Goal: Task Accomplishment & Management: Manage account settings

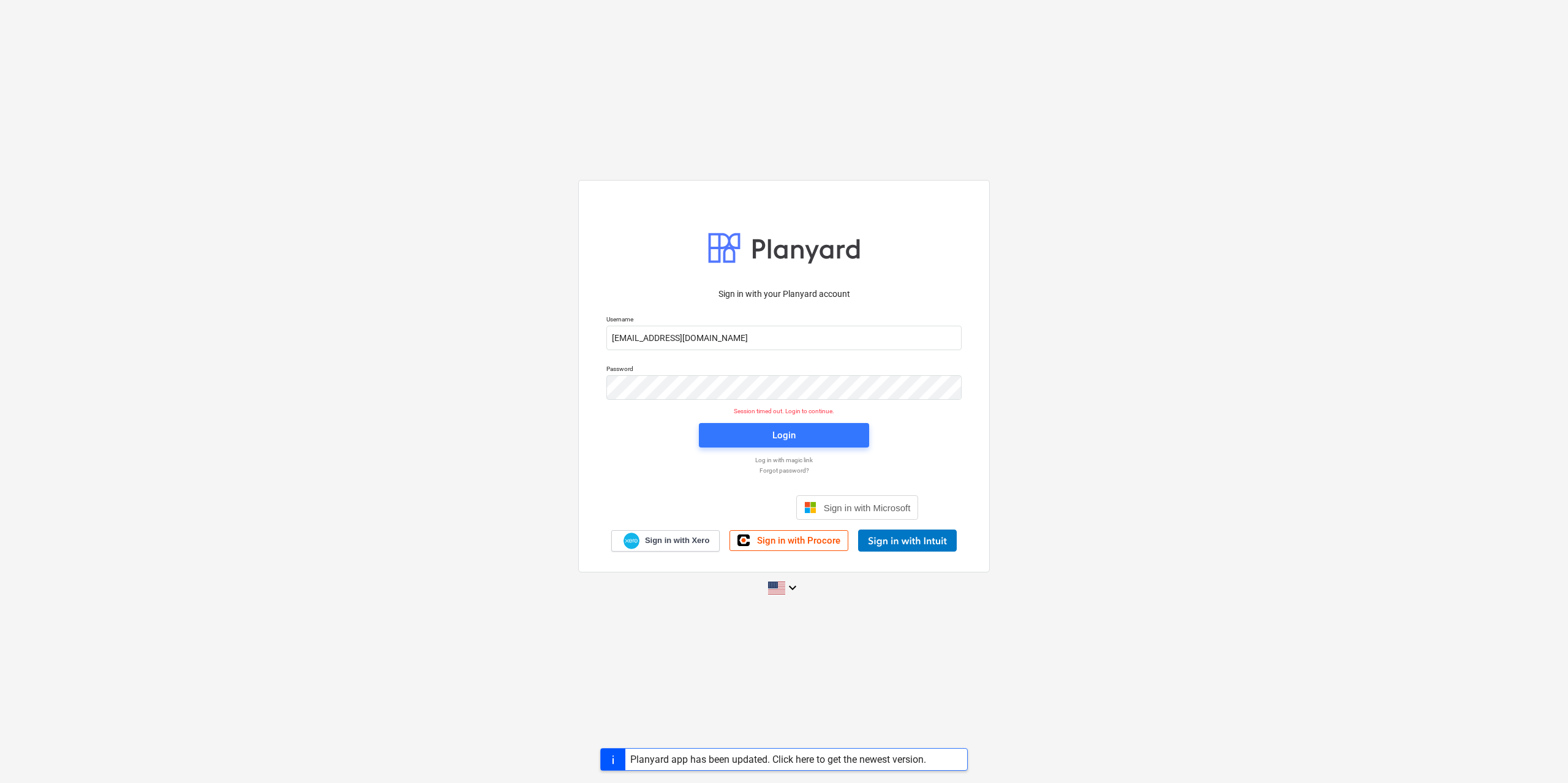
click at [492, 368] on div "Sign in with your Planyard account Username [EMAIL_ADDRESS][DOMAIN_NAME] Passwo…" at bounding box center [784, 392] width 1568 height 443
click at [482, 372] on div "Sign in with your Planyard account Username [EMAIL_ADDRESS][DOMAIN_NAME] Passwo…" at bounding box center [784, 392] width 1568 height 443
click at [825, 434] on span "Login" at bounding box center [784, 435] width 141 height 16
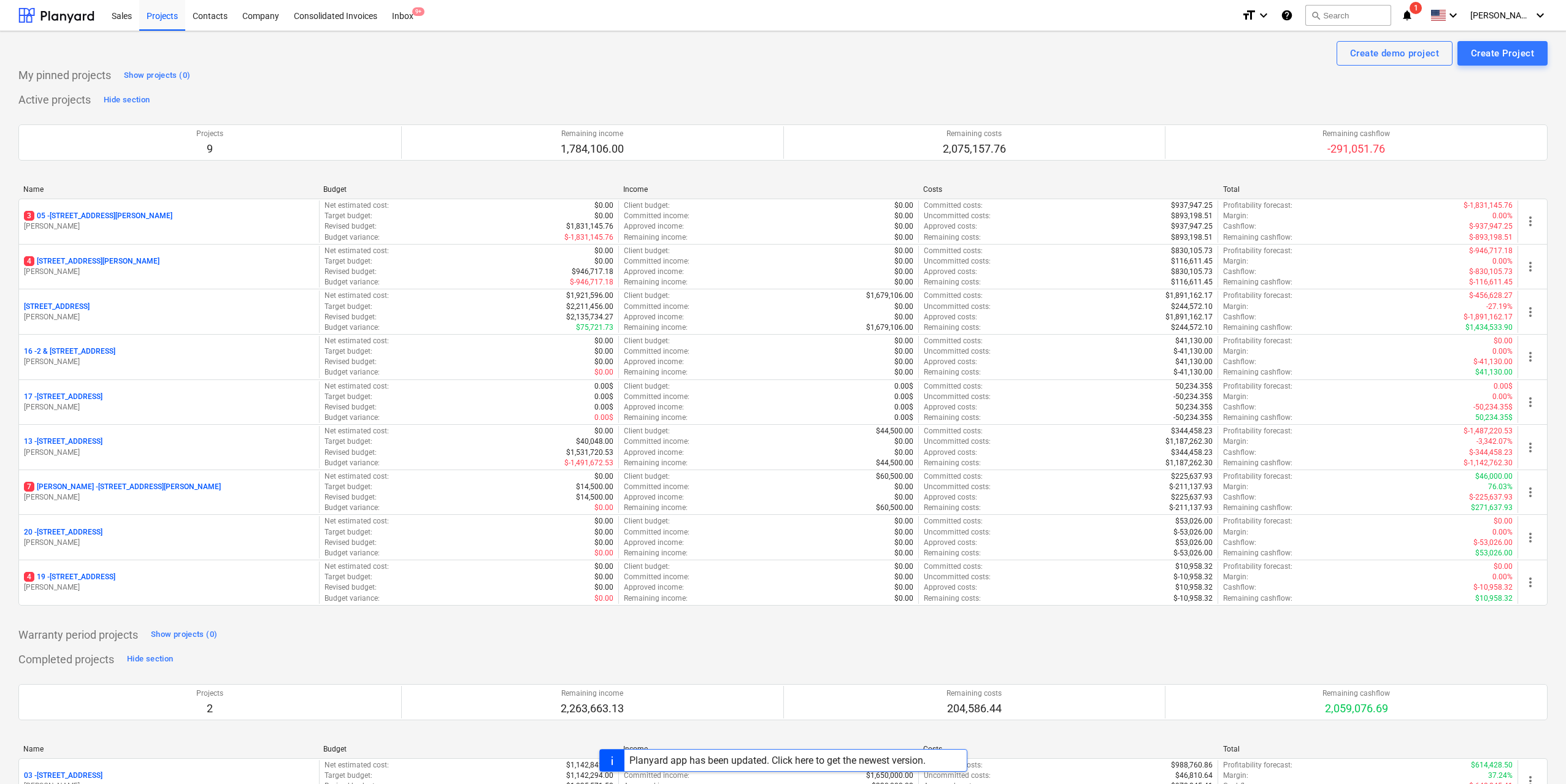
click at [332, 60] on div "Create demo project Create Project" at bounding box center [783, 53] width 1529 height 25
click at [399, 9] on div "Inbox 9+" at bounding box center [403, 15] width 36 height 31
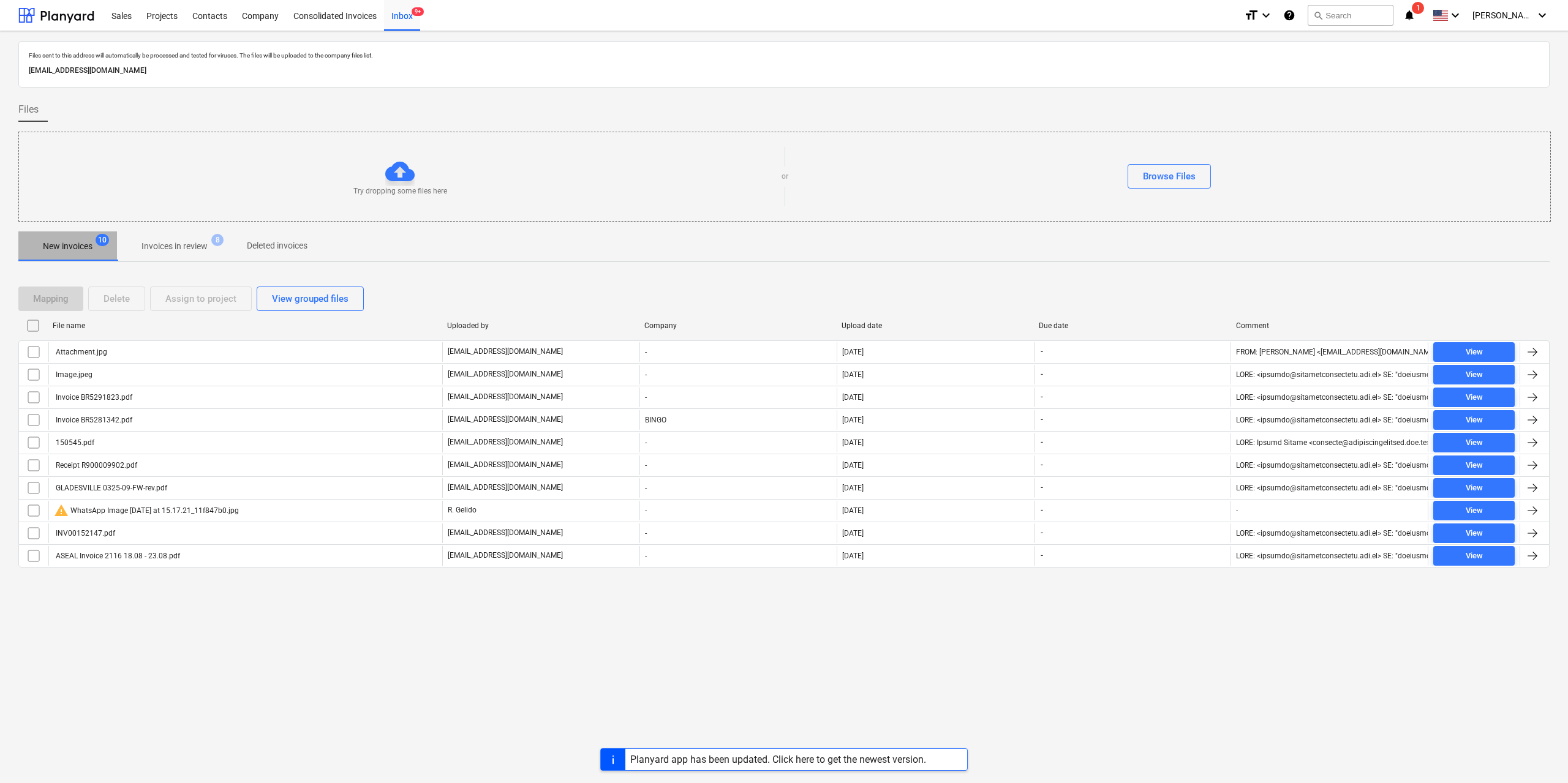
click at [90, 244] on p "New invoices" at bounding box center [68, 246] width 50 height 13
click at [179, 242] on p "Invoices in review" at bounding box center [175, 246] width 66 height 13
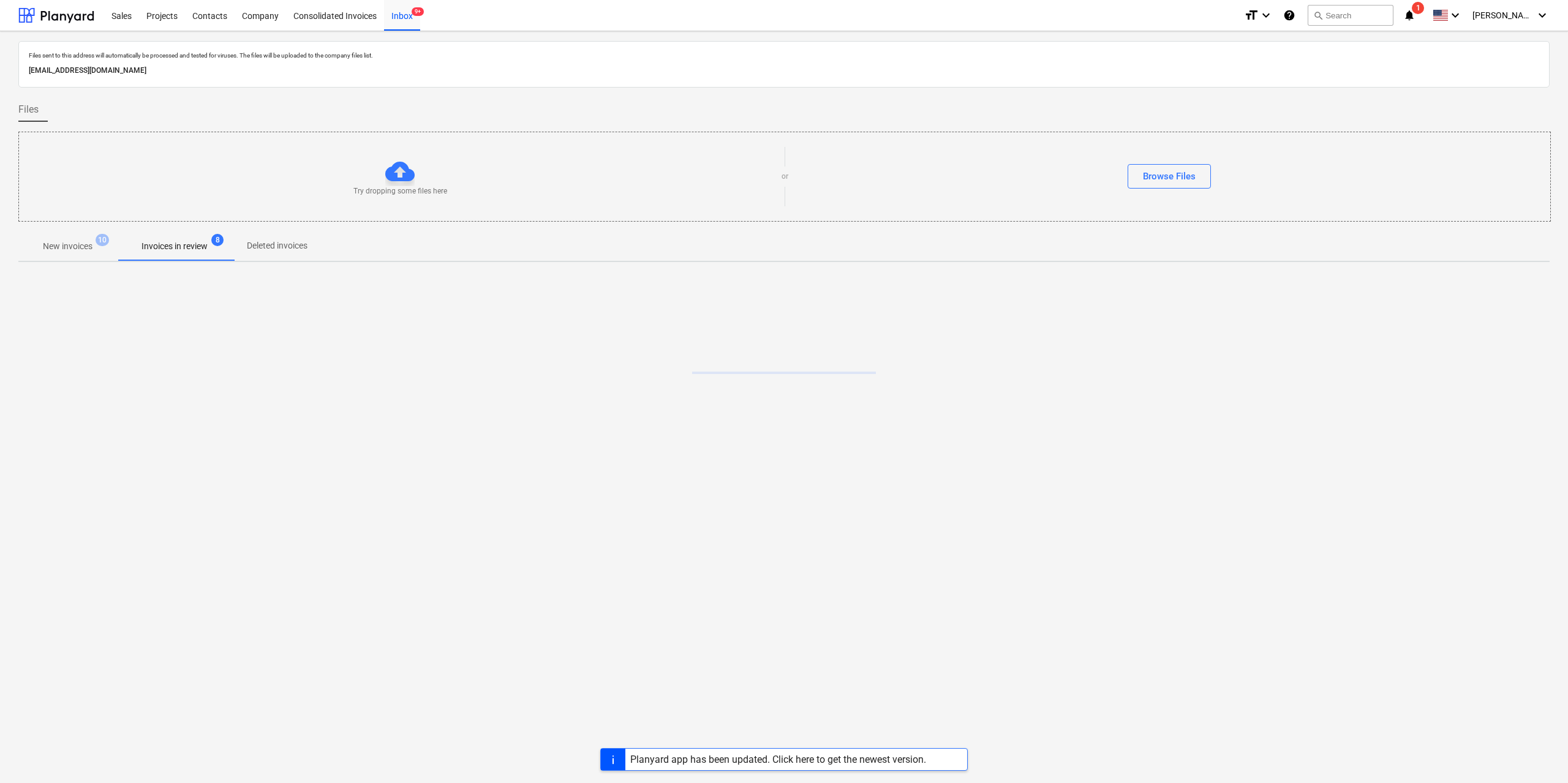
click at [84, 243] on p "New invoices" at bounding box center [68, 246] width 50 height 13
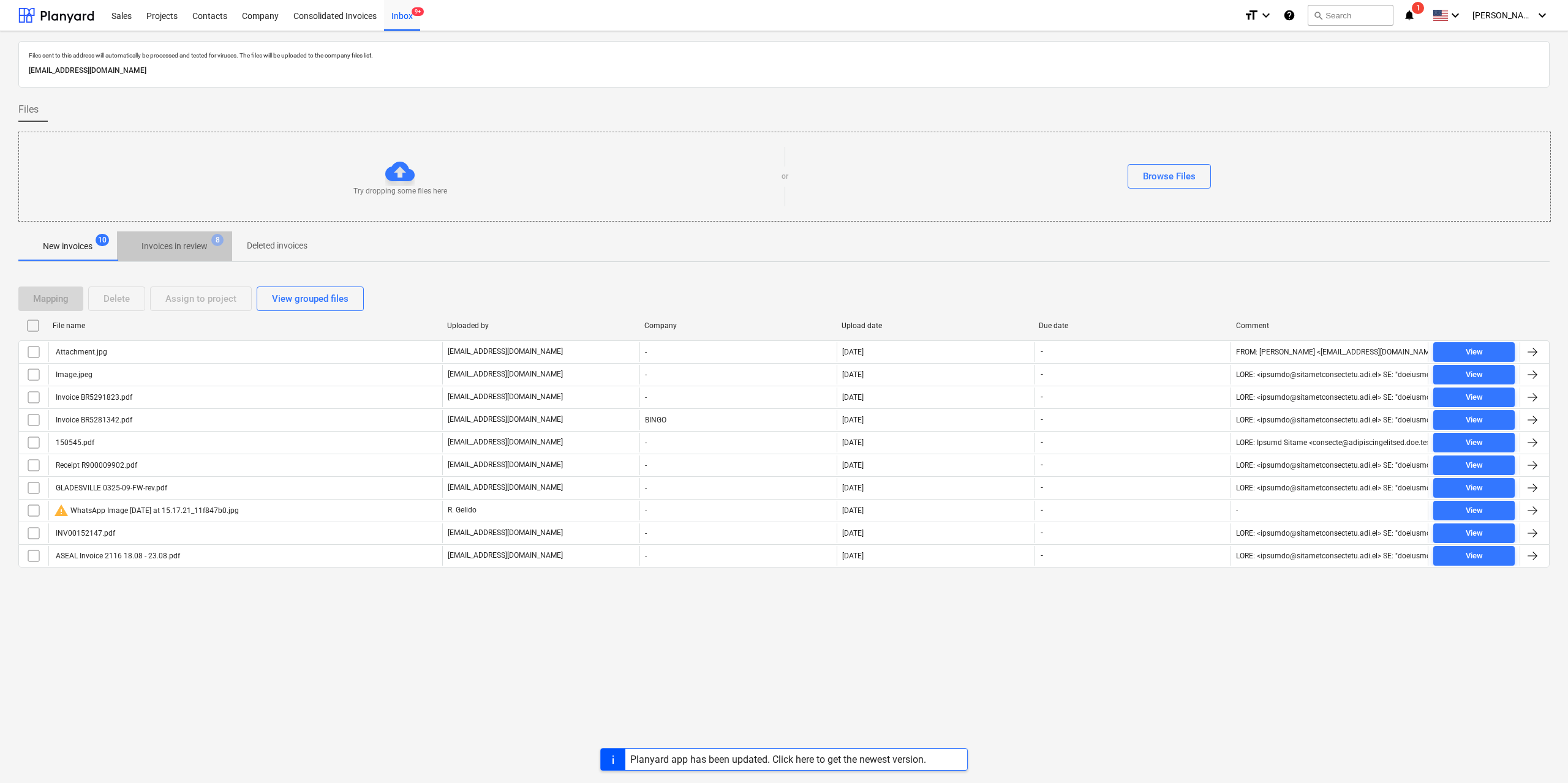
click at [185, 247] on p "Invoices in review" at bounding box center [175, 246] width 66 height 13
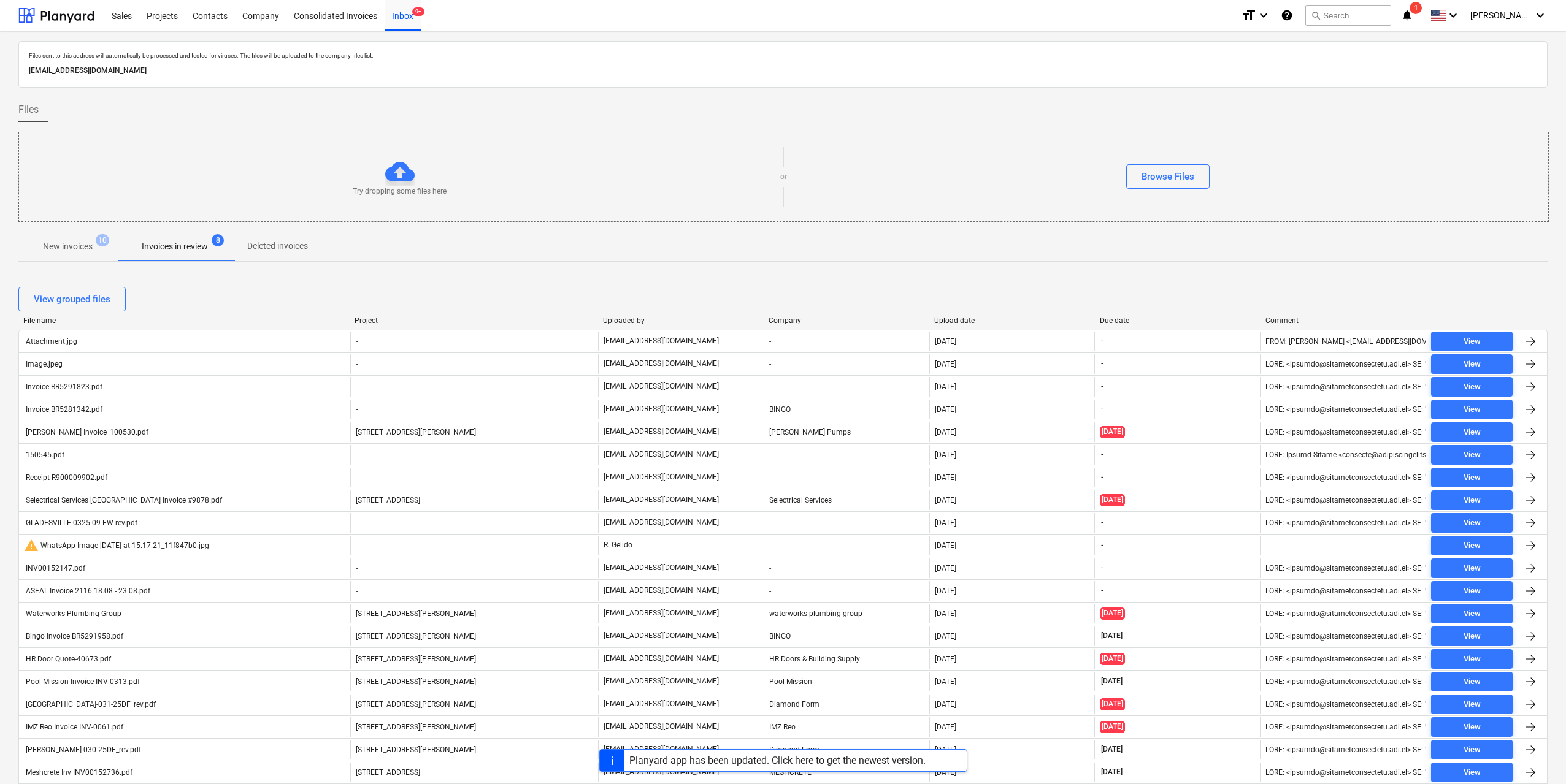
click at [104, 243] on span "10" at bounding box center [102, 241] width 13 height 12
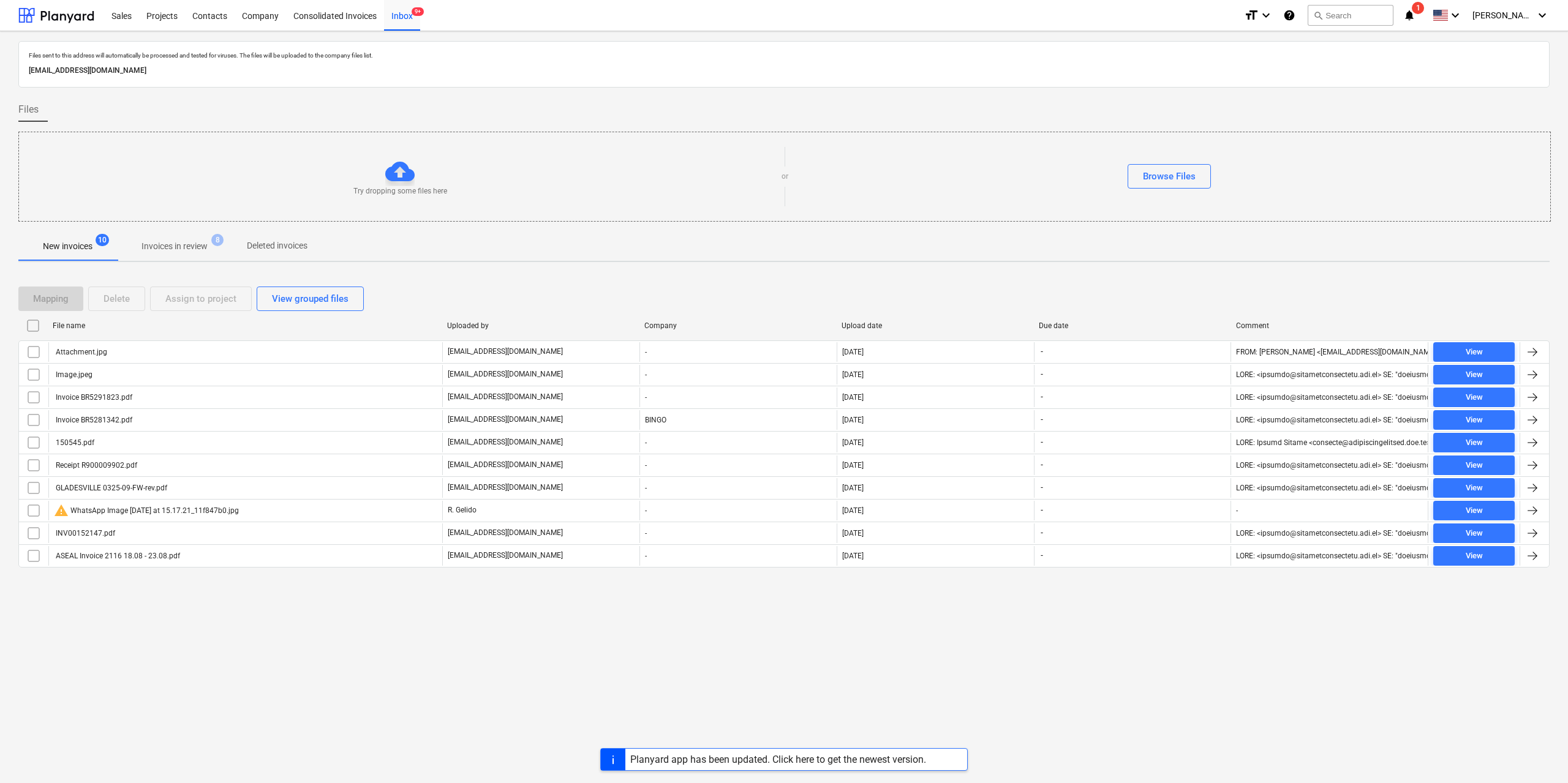
click at [226, 651] on div "Files sent to this address will automatically be processed and tested for virus…" at bounding box center [784, 407] width 1568 height 752
click at [196, 232] on button "Invoices in review 8" at bounding box center [174, 246] width 115 height 29
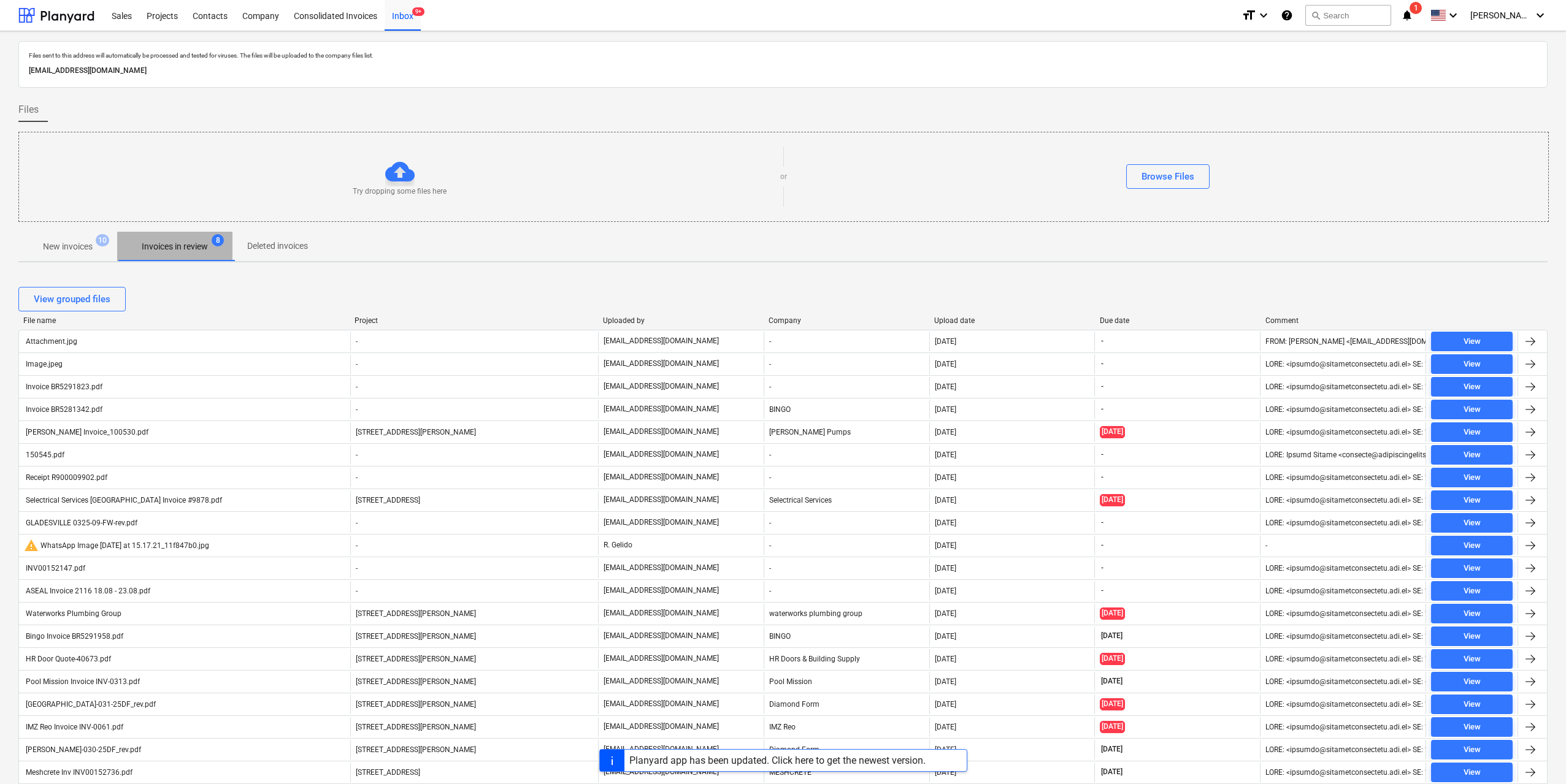
click at [181, 245] on p "Invoices in review" at bounding box center [175, 246] width 66 height 13
click at [74, 249] on p "New invoices" at bounding box center [68, 246] width 50 height 13
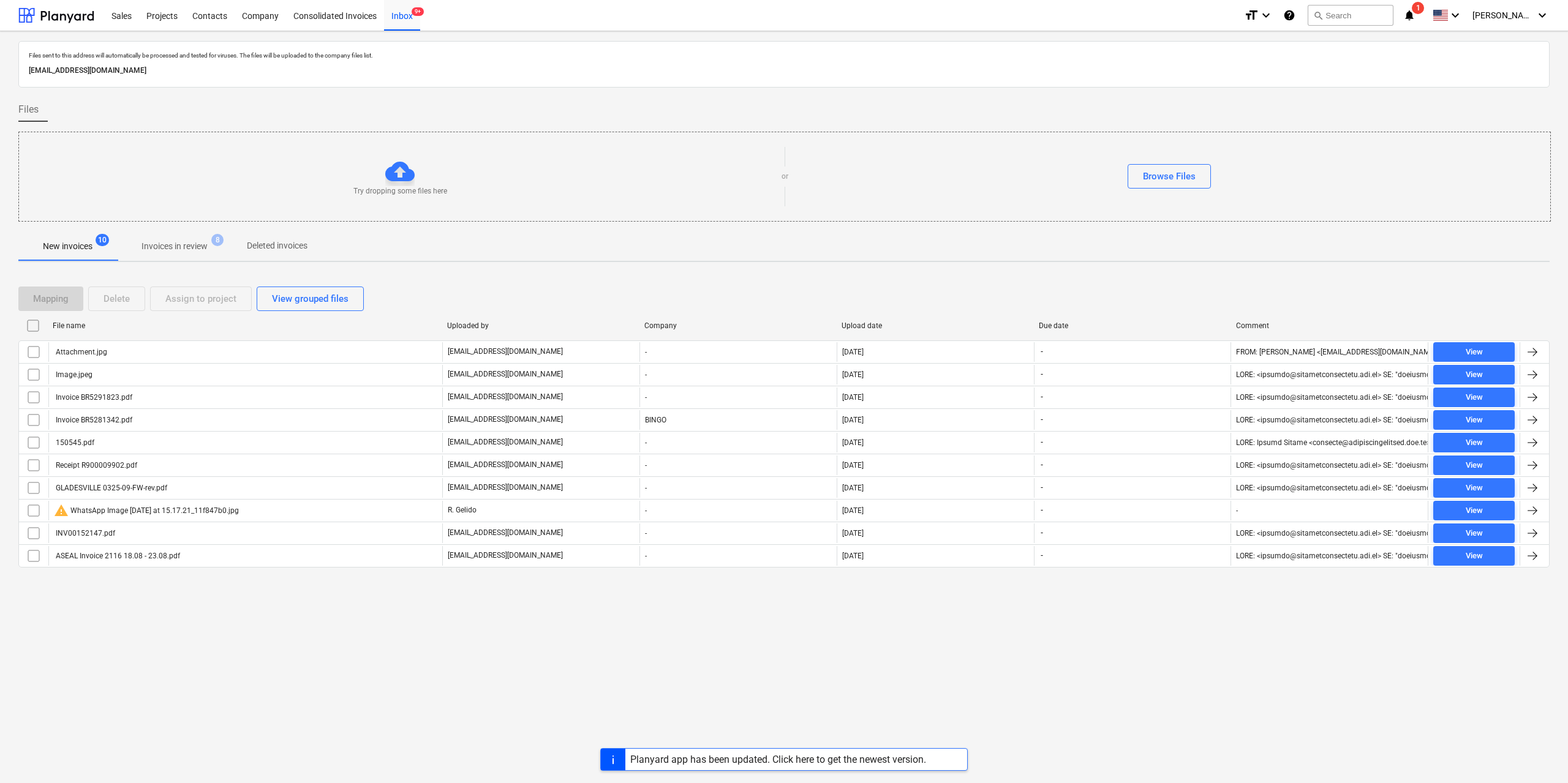
click at [365, 700] on div "Files sent to this address will automatically be processed and tested for virus…" at bounding box center [784, 407] width 1568 height 752
click at [669, 673] on div "Files sent to this address will automatically be processed and tested for virus…" at bounding box center [784, 407] width 1568 height 752
click at [644, 679] on div "Files sent to this address will automatically be processed and tested for virus…" at bounding box center [784, 407] width 1568 height 752
click at [1394, 707] on div "Files sent to this address will automatically be processed and tested for virus…" at bounding box center [784, 407] width 1568 height 752
